Goal: Task Accomplishment & Management: Manage account settings

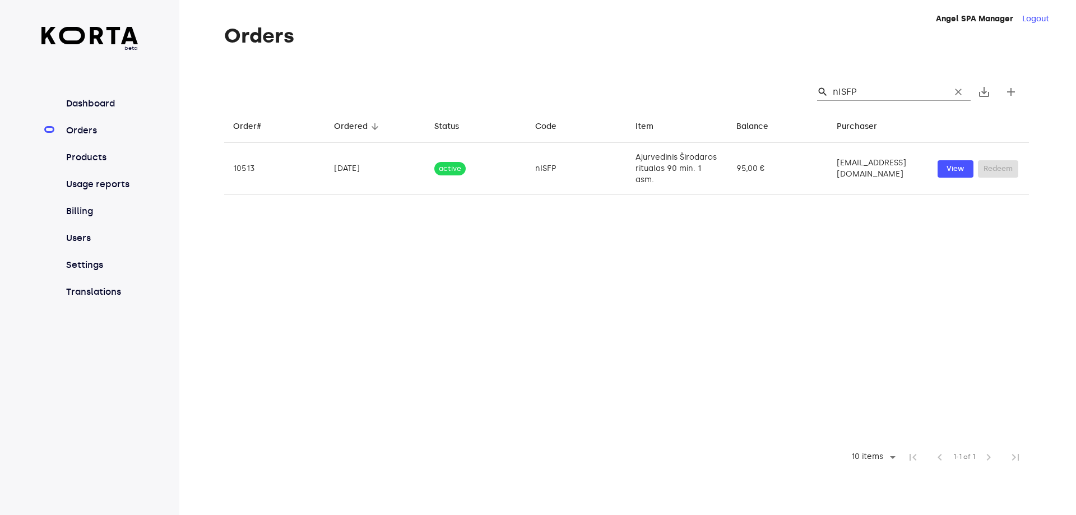
click at [862, 178] on td "[EMAIL_ADDRESS][DOMAIN_NAME]" at bounding box center [878, 169] width 101 height 52
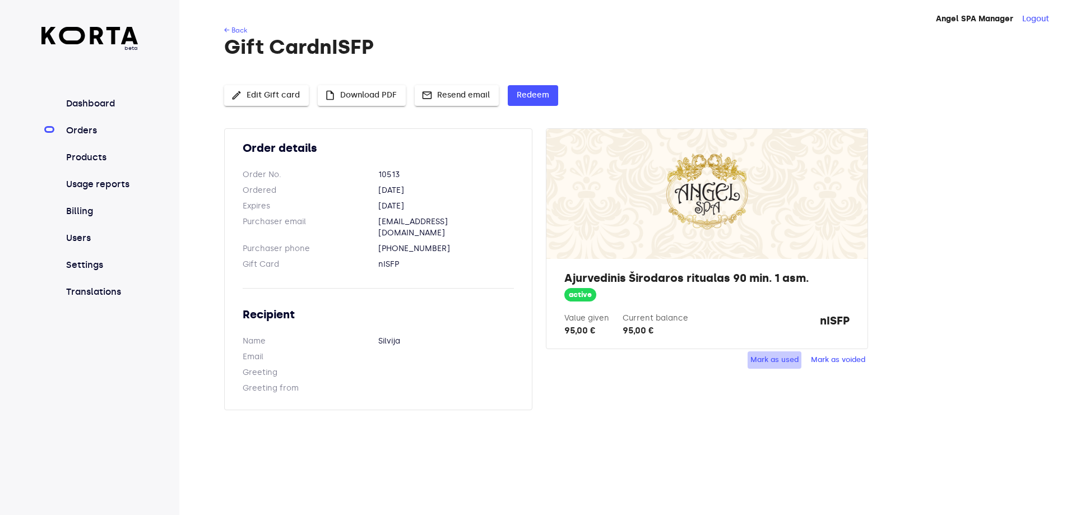
click at [790, 361] on span "Mark as used" at bounding box center [775, 360] width 48 height 13
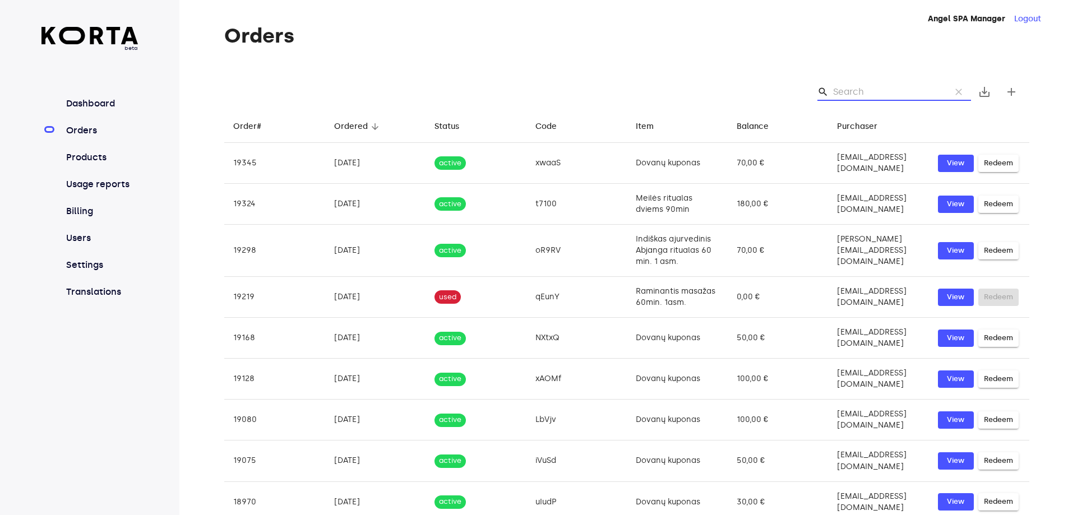
paste input "SDCTSNYHFVLD"
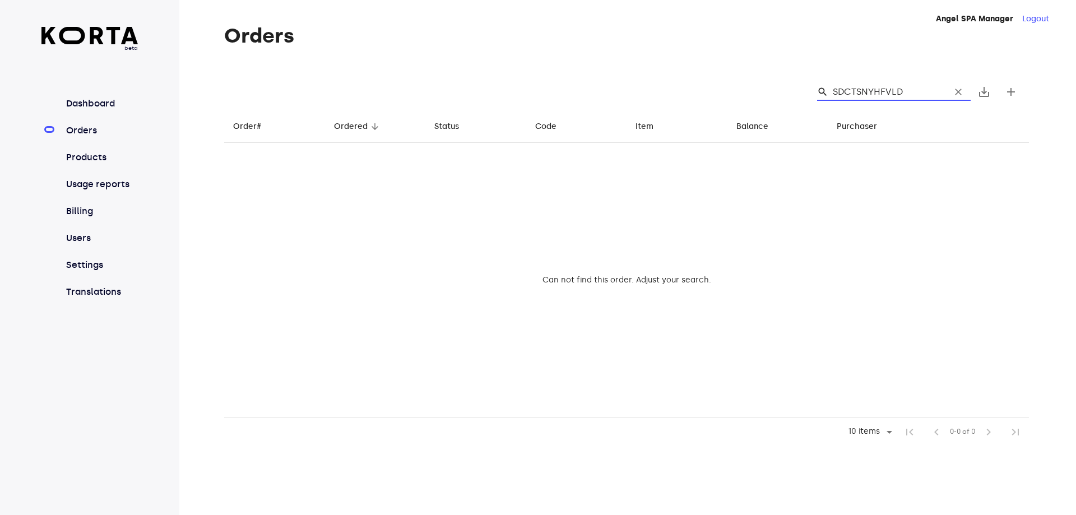
type input "SDCTSNYHFVLD"
click at [955, 89] on span "clear" at bounding box center [958, 91] width 11 height 11
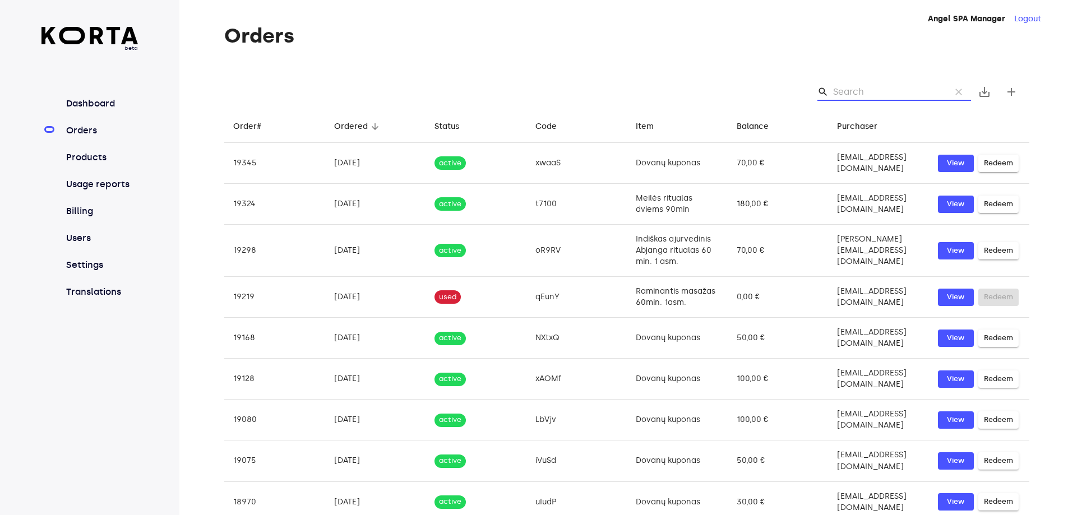
drag, startPoint x: 869, startPoint y: 85, endPoint x: 841, endPoint y: 85, distance: 28.0
paste input "nISFP"
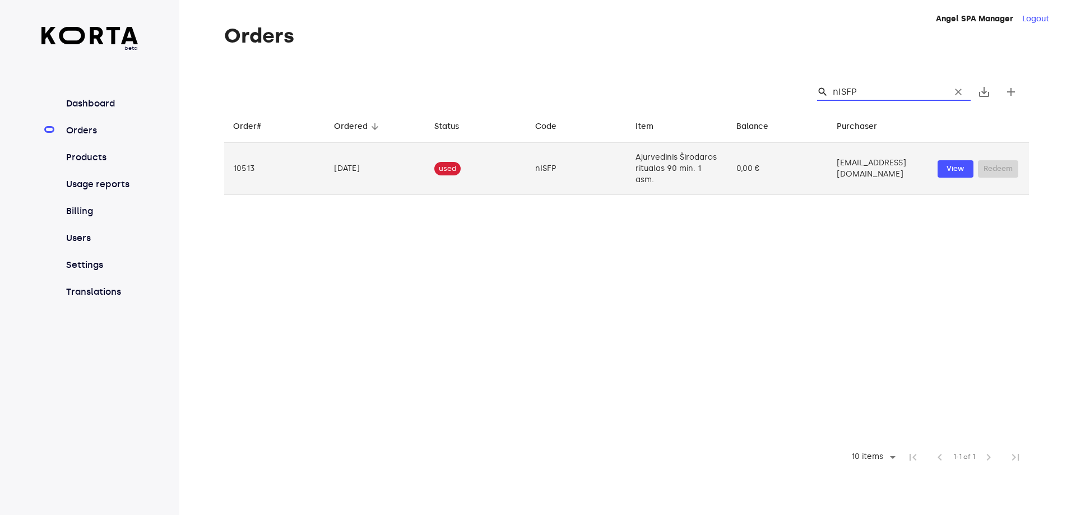
type input "nISFP"
click at [601, 172] on td "nISFP" at bounding box center [576, 169] width 101 height 52
